Goal: Obtain resource: Download file/media

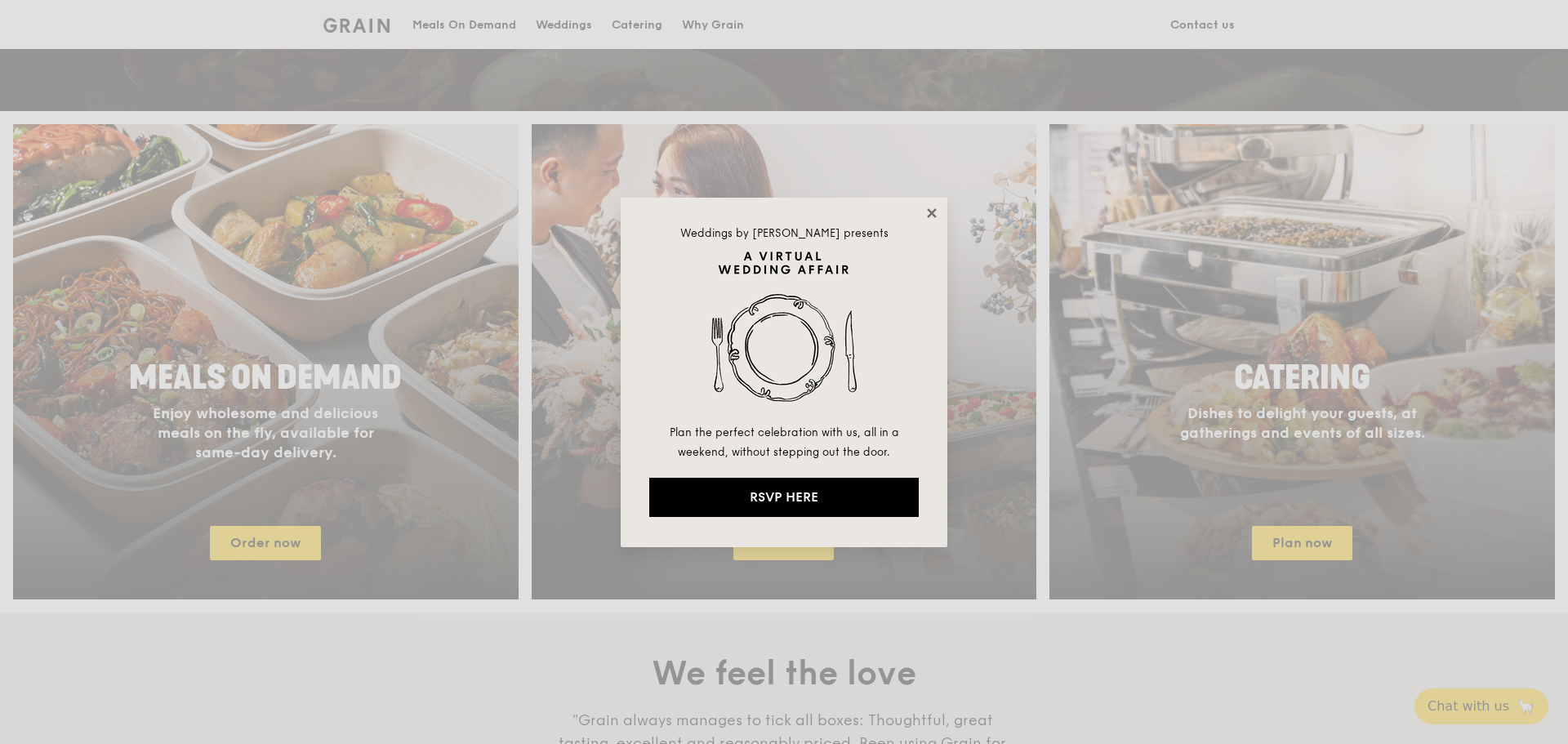
click at [934, 215] on icon at bounding box center [931, 213] width 9 height 9
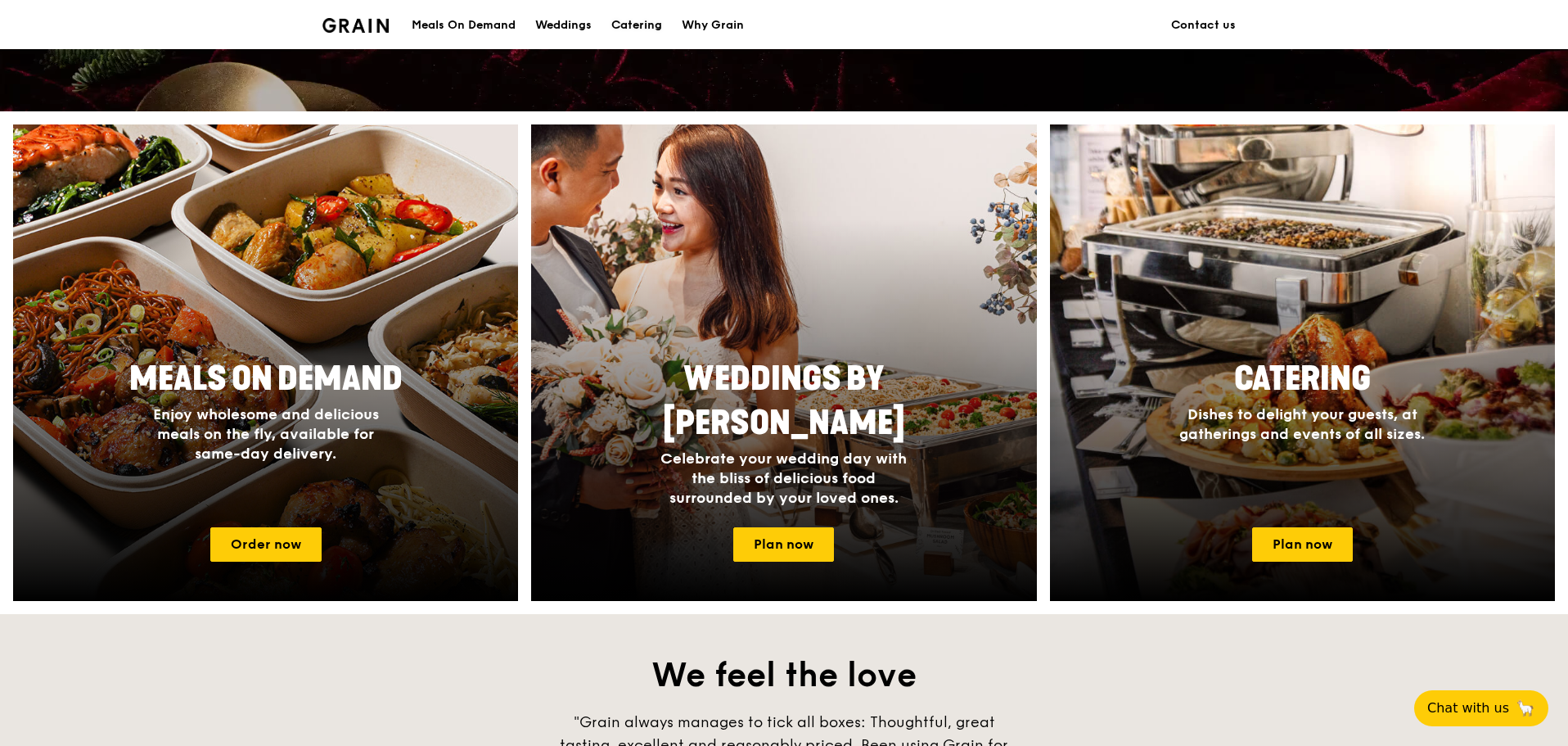
click at [648, 25] on div "Catering" at bounding box center [637, 25] width 51 height 49
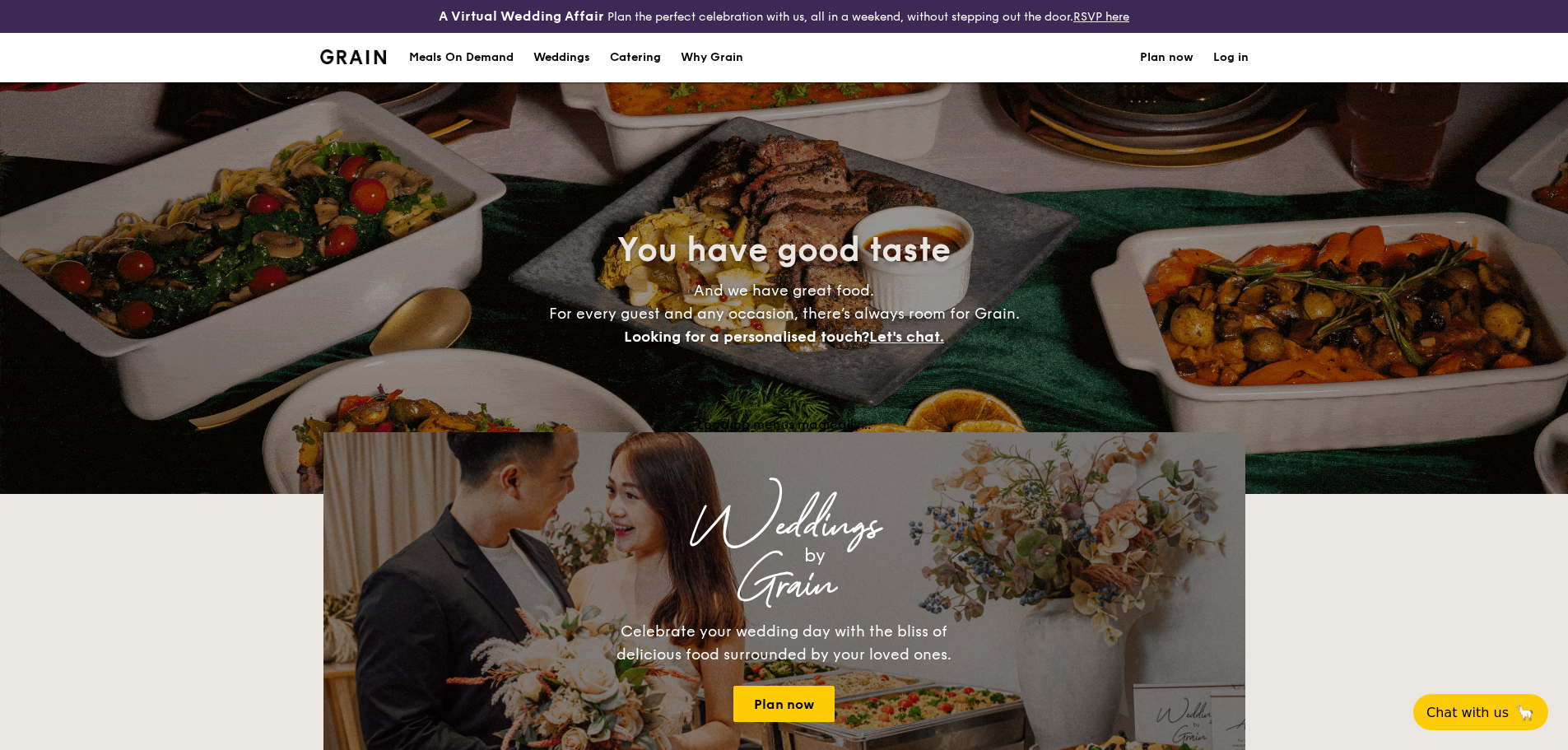
select select
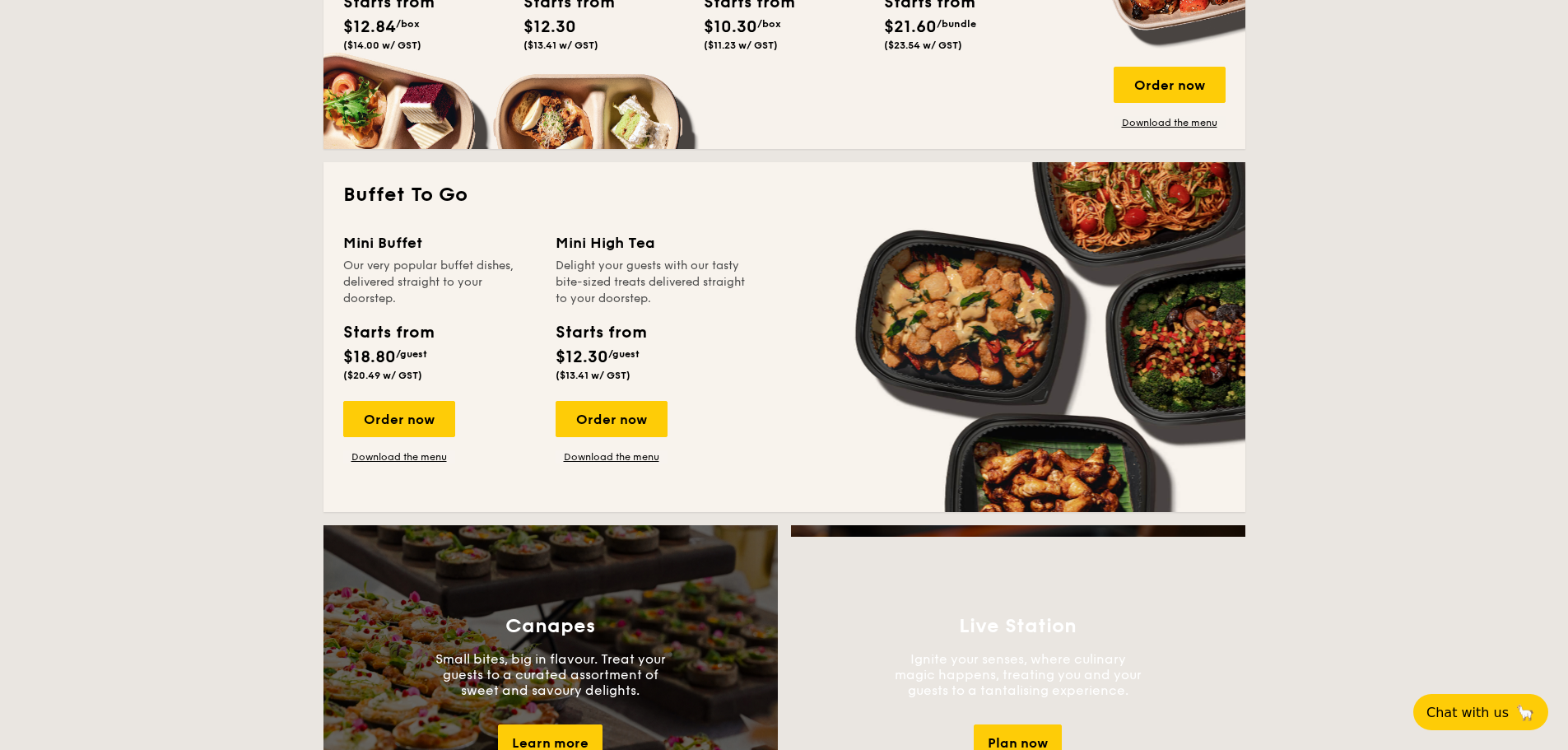
scroll to position [1153, 0]
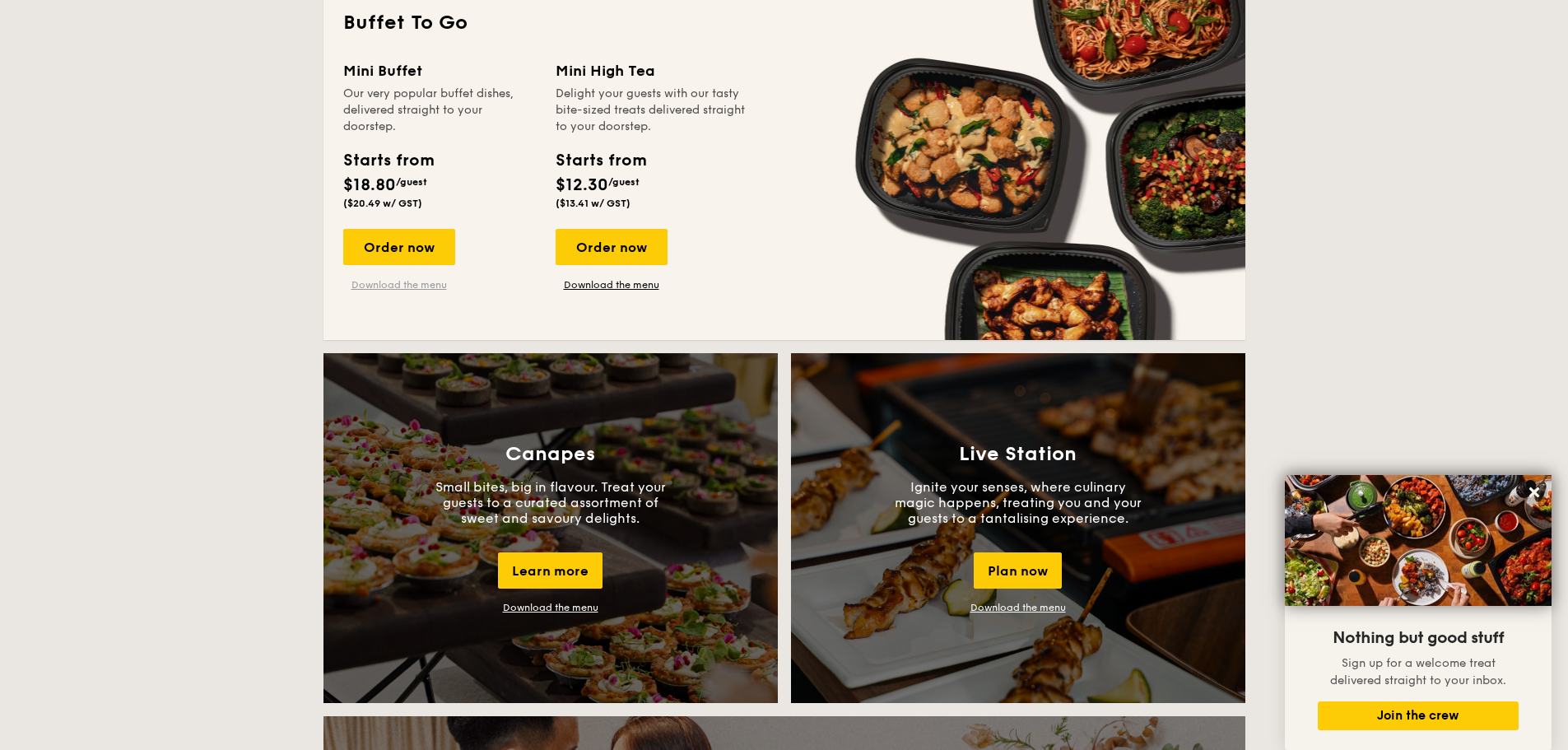
click at [407, 289] on link "Download the menu" at bounding box center [399, 285] width 112 height 13
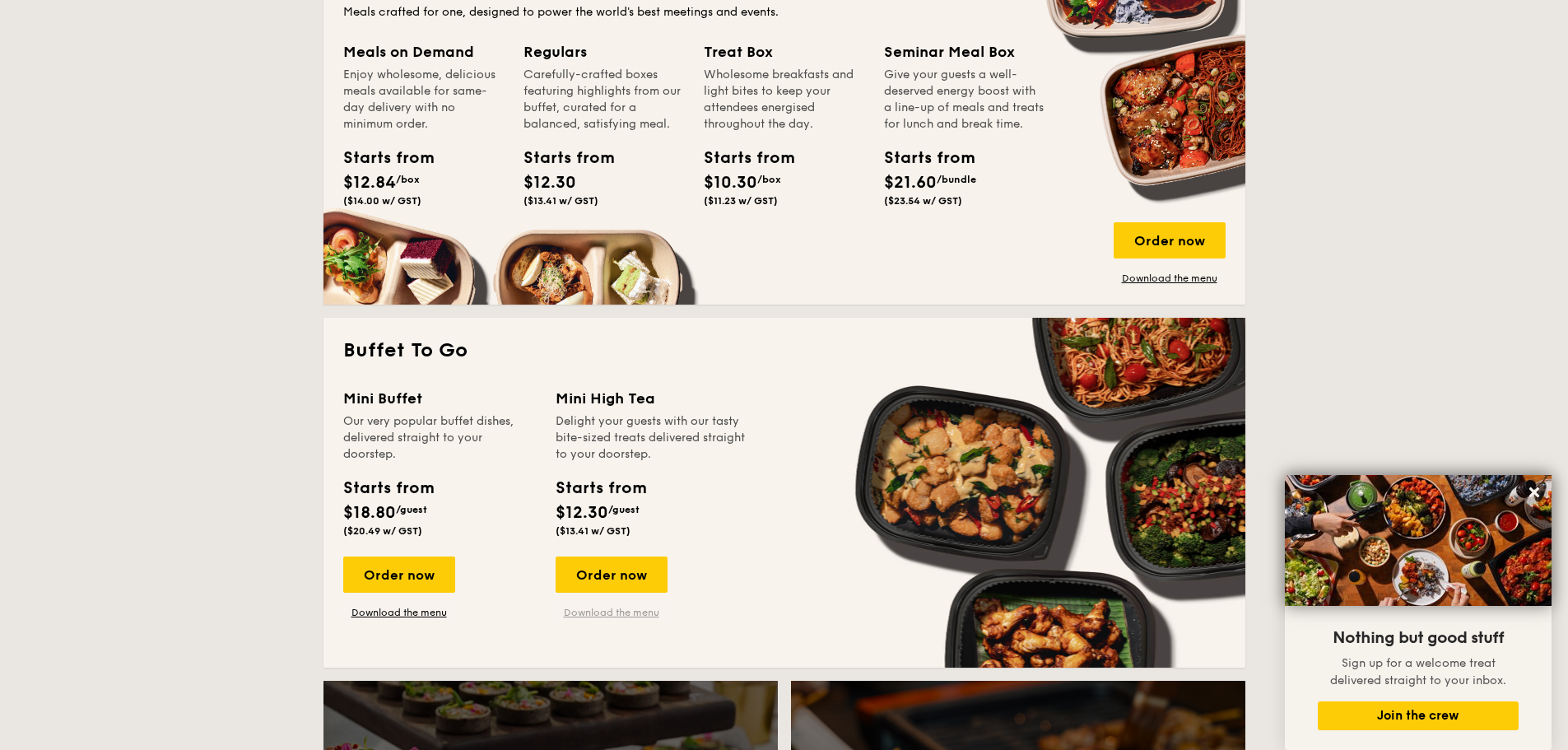
scroll to position [906, 0]
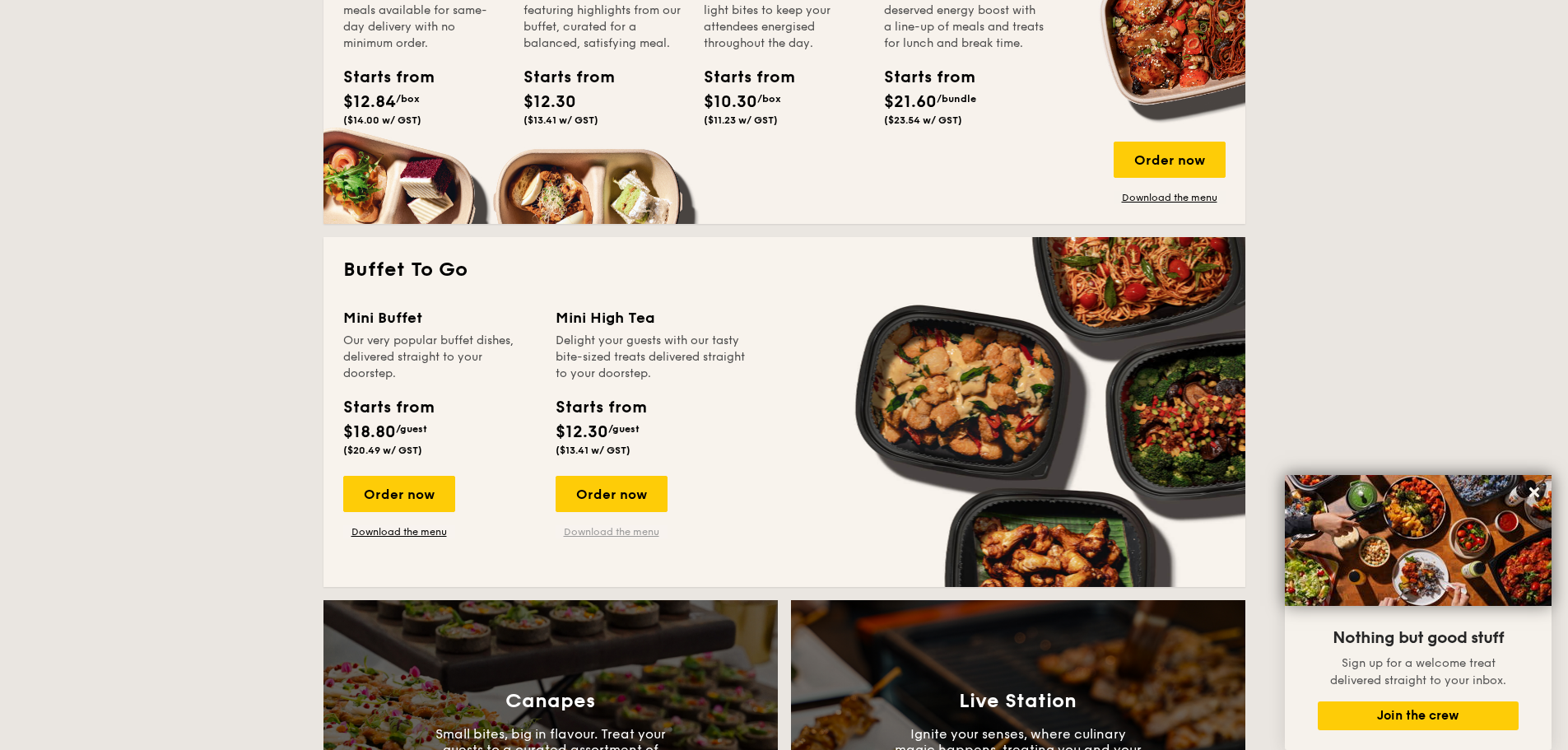
click at [626, 530] on link "Download the menu" at bounding box center [612, 532] width 112 height 13
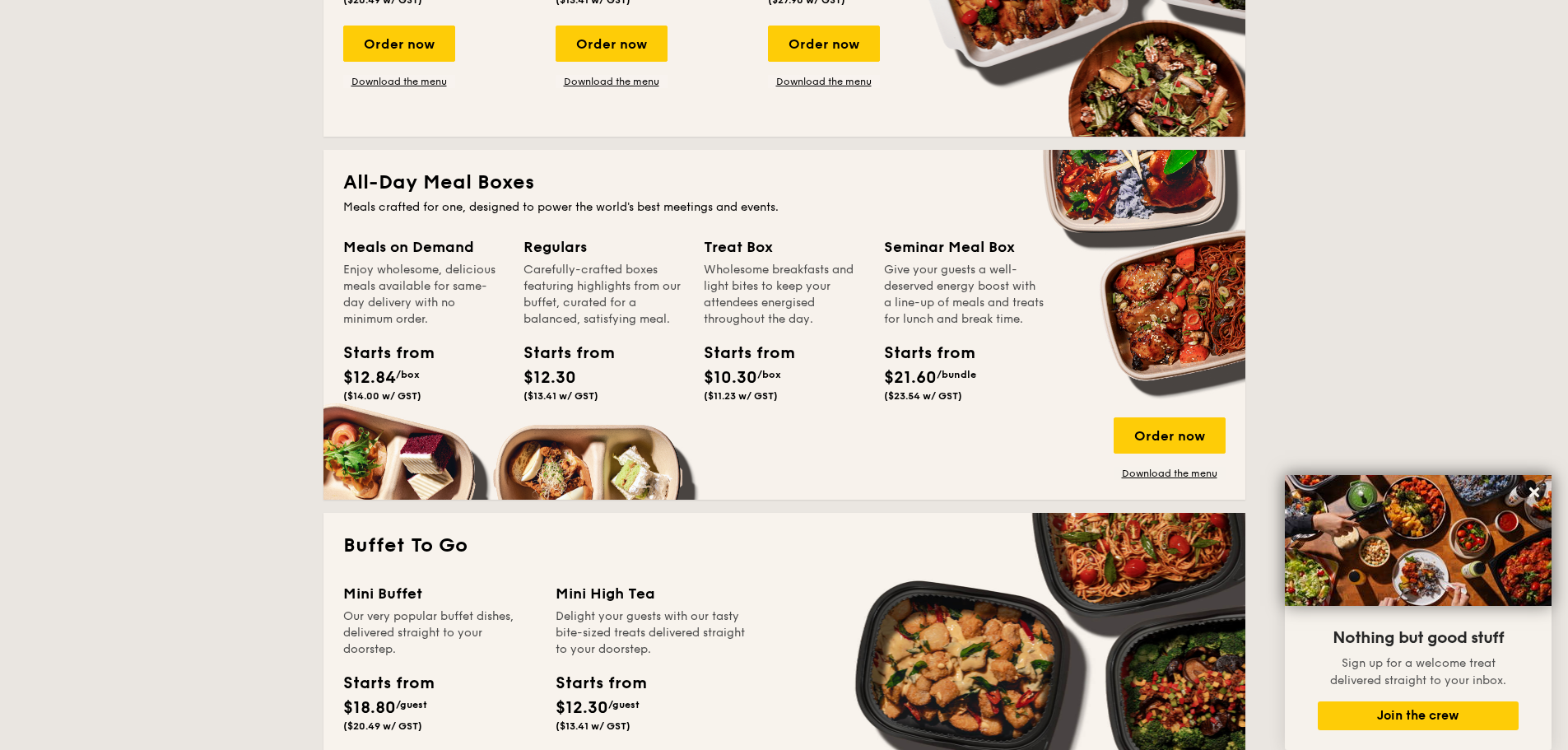
scroll to position [659, 0]
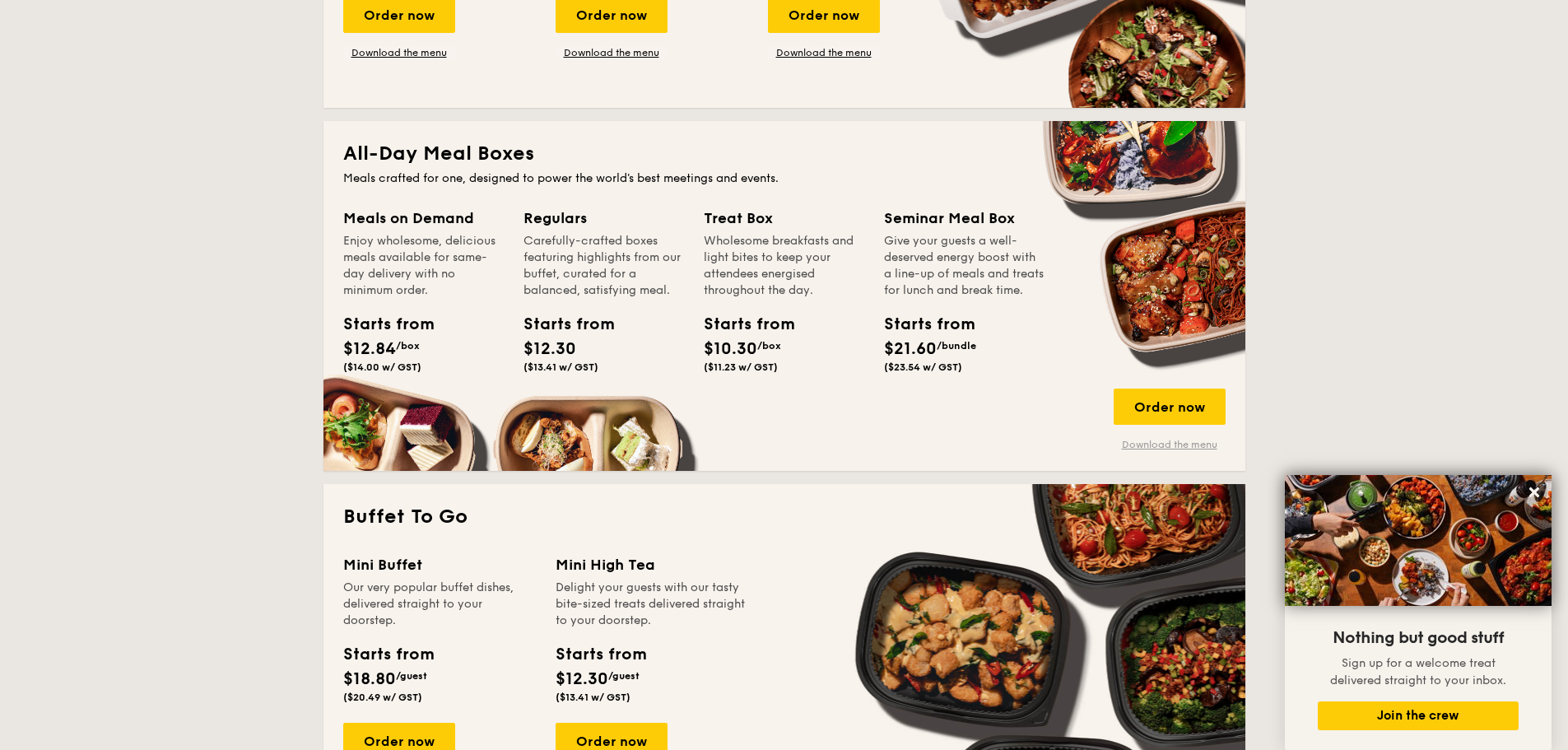
click at [1142, 442] on link "Download the menu" at bounding box center [1170, 444] width 112 height 13
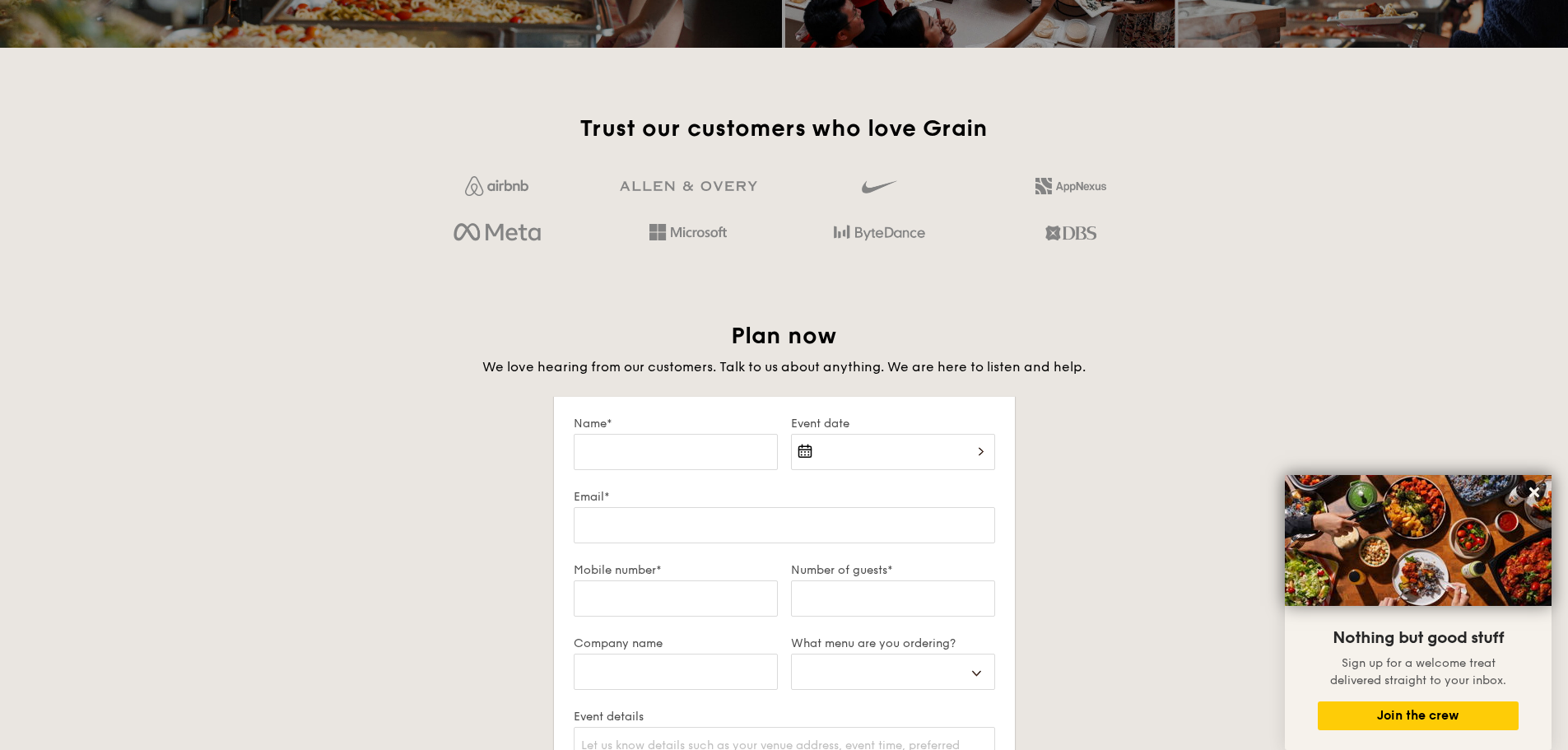
scroll to position [2634, 0]
